Goal: Information Seeking & Learning: Learn about a topic

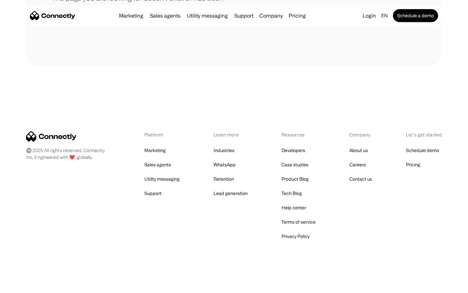
scroll to position [119, 0]
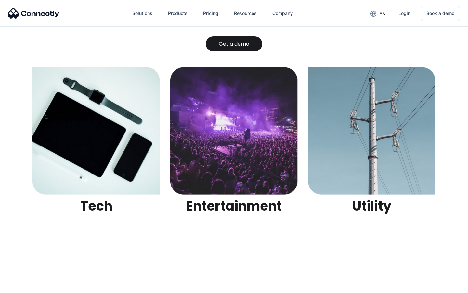
scroll to position [2052, 0]
